Goal: Navigation & Orientation: Find specific page/section

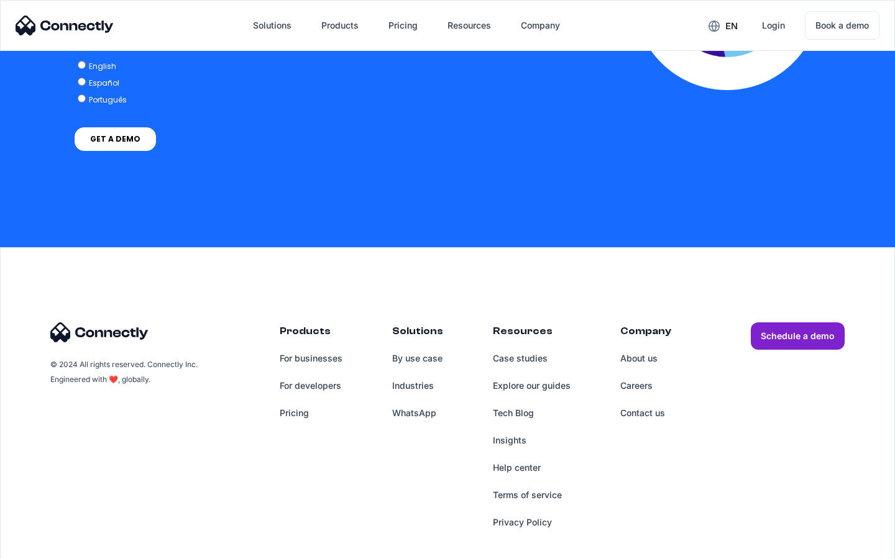
scroll to position [2456, 0]
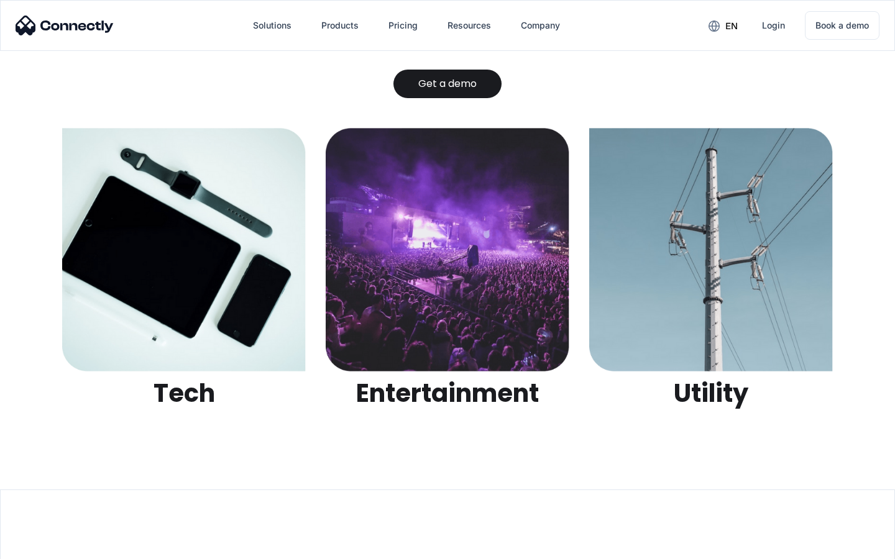
scroll to position [3920, 0]
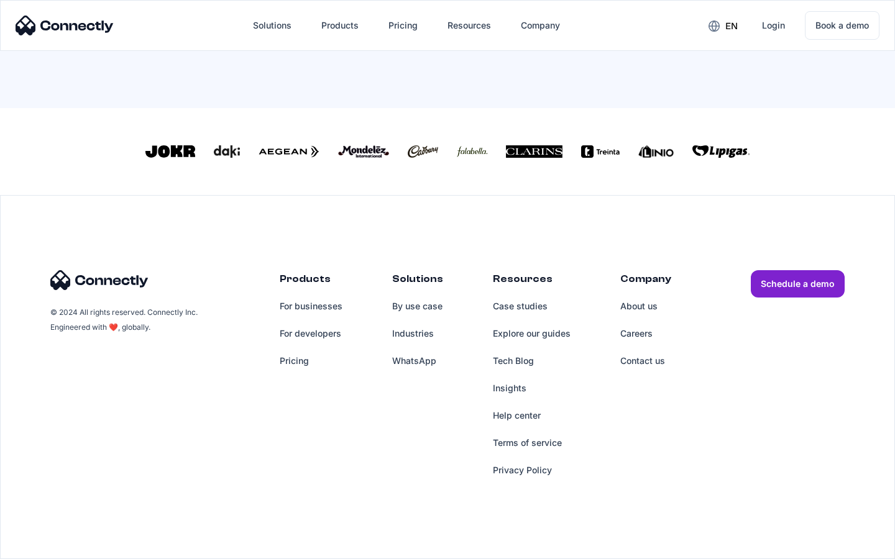
scroll to position [545, 0]
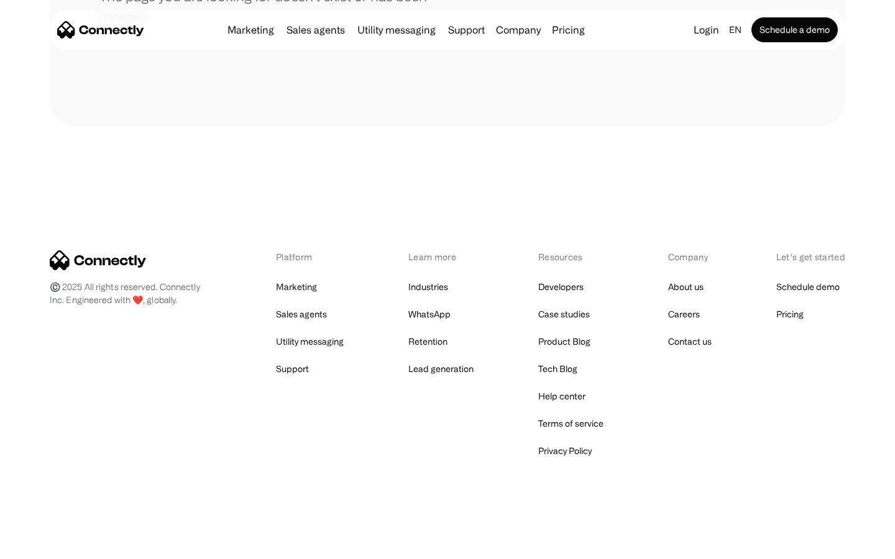
scroll to position [227, 0]
